Goal: Task Accomplishment & Management: Manage account settings

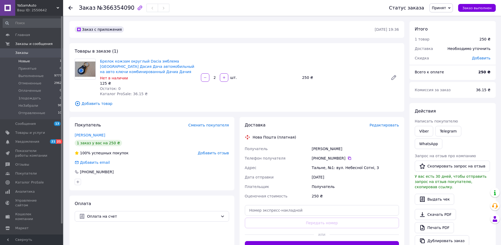
click at [27, 61] on span "Новые" at bounding box center [24, 61] width 12 height 5
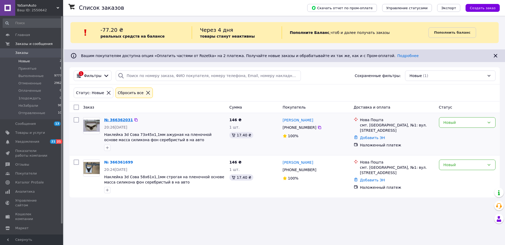
click at [116, 120] on link "№ 366362031" at bounding box center [118, 120] width 29 height 4
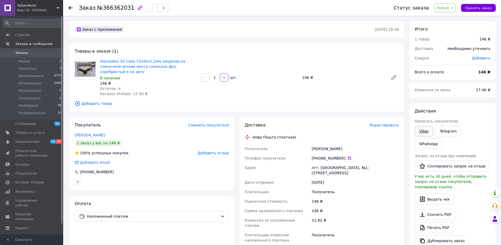
click at [423, 130] on link "Viber" at bounding box center [424, 131] width 18 height 11
click at [26, 62] on span "Новые" at bounding box center [24, 61] width 12 height 5
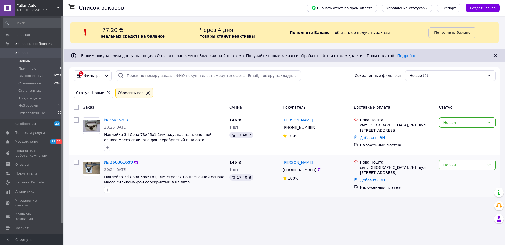
click at [120, 163] on link "№ 366361699" at bounding box center [118, 162] width 29 height 4
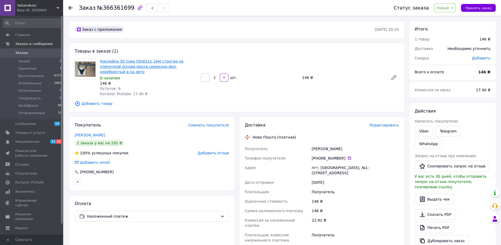
click at [149, 68] on link "Наклейка 3d Сова 58х61х1,1мм строгая на пленочной основе масса силикона фон сер…" at bounding box center [141, 66] width 83 height 15
click at [23, 60] on span "Новые" at bounding box center [24, 61] width 12 height 5
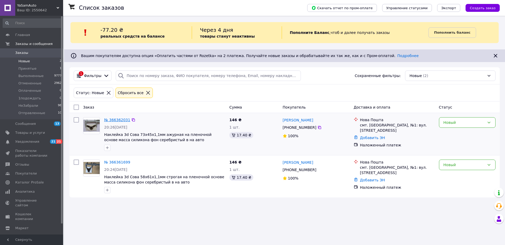
click at [119, 120] on link "№ 366362031" at bounding box center [117, 120] width 26 height 4
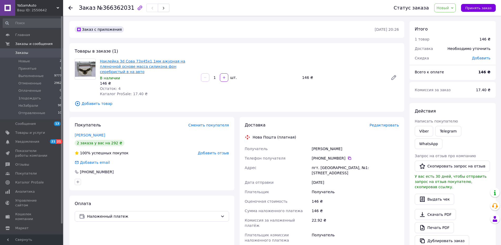
click at [154, 66] on link "Наклейка 3d Сова 73х45х1,1мм ажурная на пленочной основе масса силикона фон сер…" at bounding box center [142, 66] width 85 height 15
click at [26, 61] on span "Новые" at bounding box center [24, 61] width 12 height 5
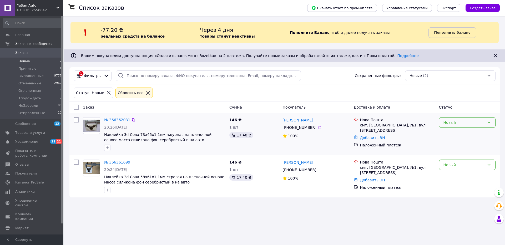
click at [489, 121] on icon at bounding box center [489, 122] width 4 height 4
click at [448, 133] on li "Принят" at bounding box center [467, 133] width 56 height 9
click at [116, 120] on link "№ 366362031" at bounding box center [117, 120] width 26 height 4
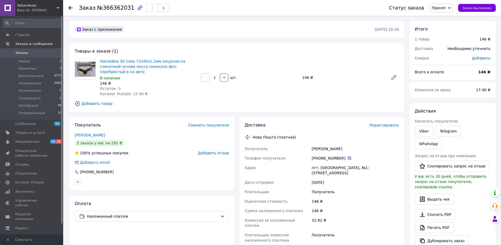
click at [91, 101] on span "Добавить товар" at bounding box center [237, 104] width 324 height 6
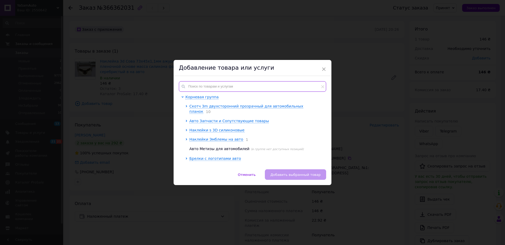
click at [200, 86] on input "text" at bounding box center [252, 86] width 147 height 11
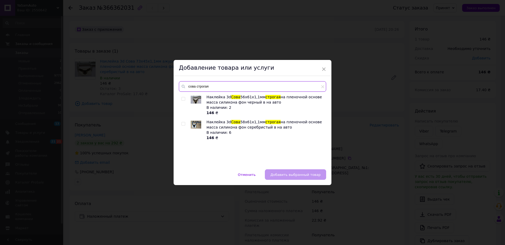
type input "сова строгая"
click at [182, 125] on input "checkbox" at bounding box center [182, 123] width 3 height 3
checkbox input "true"
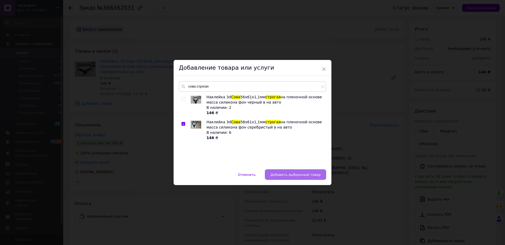
click at [300, 175] on span "Добавить выбранный товар" at bounding box center [295, 175] width 50 height 4
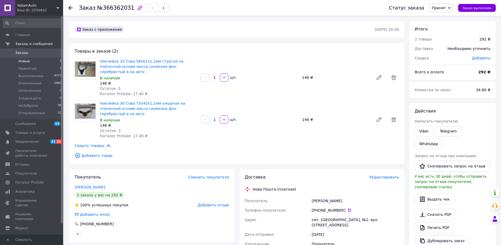
click at [26, 62] on span "Новые" at bounding box center [24, 61] width 12 height 5
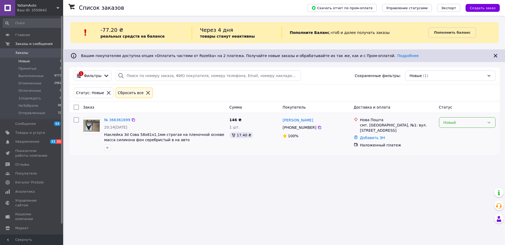
click at [490, 122] on icon at bounding box center [489, 123] width 3 height 2
click at [451, 154] on li "Отменен" at bounding box center [467, 152] width 56 height 9
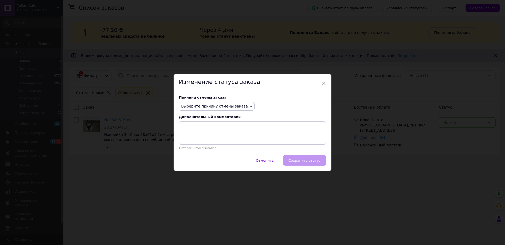
click at [250, 106] on icon at bounding box center [251, 106] width 2 height 2
click at [200, 146] on li "Заказ-дубликат" at bounding box center [216, 146] width 75 height 7
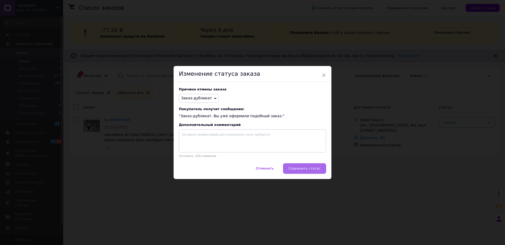
click at [297, 170] on span "Сохранить статус" at bounding box center [304, 168] width 32 height 4
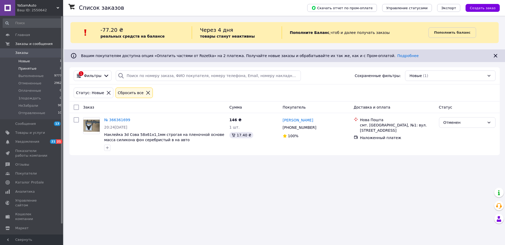
click at [26, 69] on span "Принятые" at bounding box center [27, 68] width 18 height 5
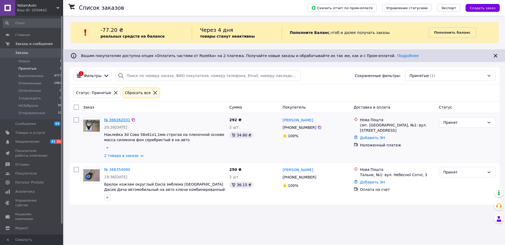
click at [117, 120] on link "№ 366362031" at bounding box center [117, 120] width 26 height 4
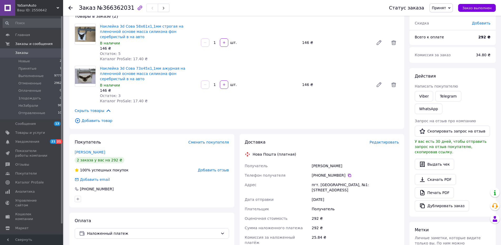
scroll to position [81, 0]
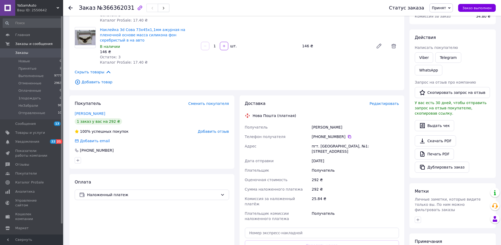
scroll to position [91, 0]
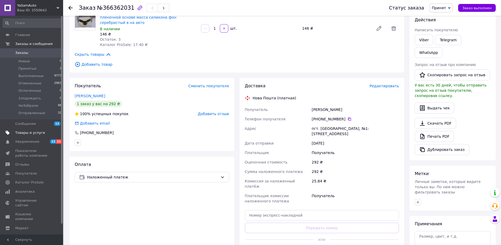
click at [35, 133] on span "Товары и услуги" at bounding box center [30, 132] width 30 height 5
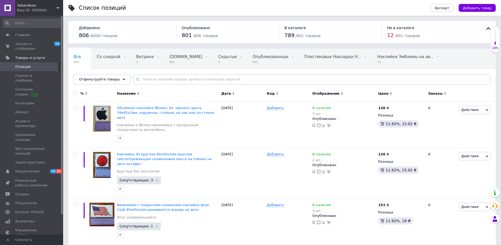
click at [233, 93] on use at bounding box center [234, 94] width 2 height 2
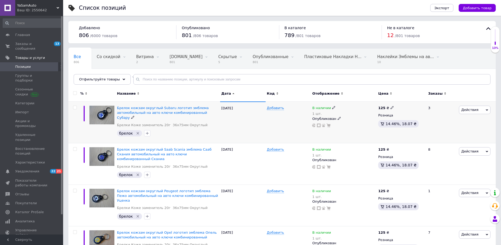
click at [486, 109] on icon at bounding box center [487, 110] width 2 height 2
click at [437, 121] on li "Редактировать" at bounding box center [452, 119] width 75 height 7
